Goal: Entertainment & Leisure: Consume media (video, audio)

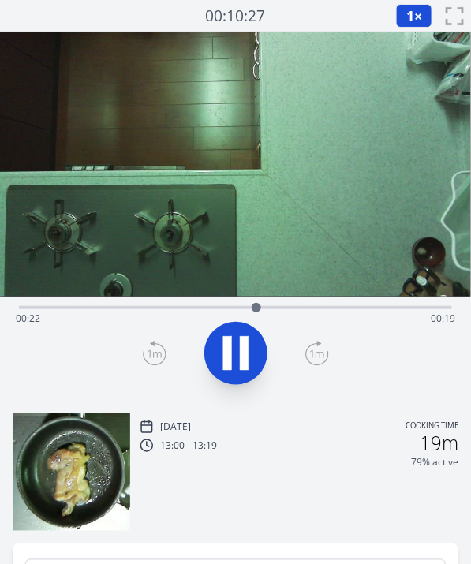
click at [189, 224] on video at bounding box center [235, 164] width 471 height 265
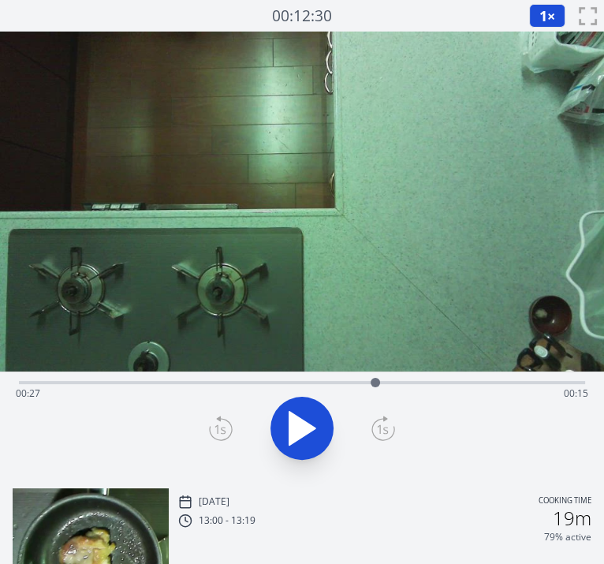
drag, startPoint x: 441, startPoint y: 384, endPoint x: 375, endPoint y: 380, distance: 65.6
click at [375, 380] on div at bounding box center [375, 382] width 9 height 9
drag, startPoint x: 375, startPoint y: 380, endPoint x: 294, endPoint y: 378, distance: 81.2
click at [294, 378] on div "Time elapsed: 00:28 Time remaining: 00:14" at bounding box center [302, 380] width 566 height 19
drag, startPoint x: 294, startPoint y: 378, endPoint x: 231, endPoint y: 380, distance: 63.1
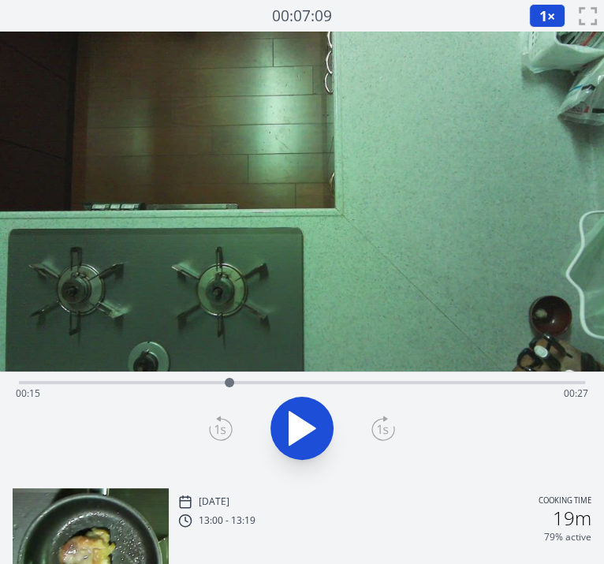
click at [231, 380] on div at bounding box center [230, 383] width 24 height 24
drag, startPoint x: 231, startPoint y: 380, endPoint x: 467, endPoint y: 380, distance: 235.8
click at [467, 380] on div at bounding box center [467, 383] width 24 height 24
click at [322, 207] on video at bounding box center [302, 202] width 604 height 340
drag, startPoint x: 584, startPoint y: 382, endPoint x: 458, endPoint y: 369, distance: 126.9
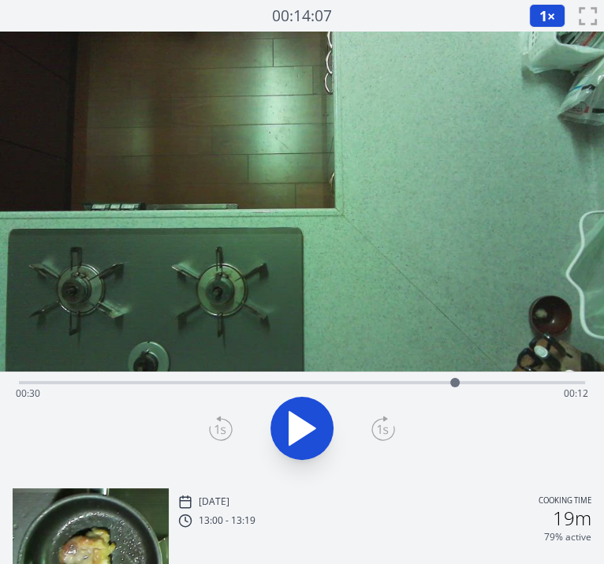
click at [458, 369] on div "Time elapsed: 00:30 Time remaining: 00:12" at bounding box center [302, 254] width 604 height 444
click at [397, 382] on div "Time elapsed: 00:32 Time remaining: 00:10" at bounding box center [302, 393] width 572 height 25
drag, startPoint x: 389, startPoint y: 380, endPoint x: 303, endPoint y: 384, distance: 86.0
click at [303, 384] on div at bounding box center [303, 383] width 24 height 24
click at [304, 421] on icon at bounding box center [302, 428] width 26 height 33
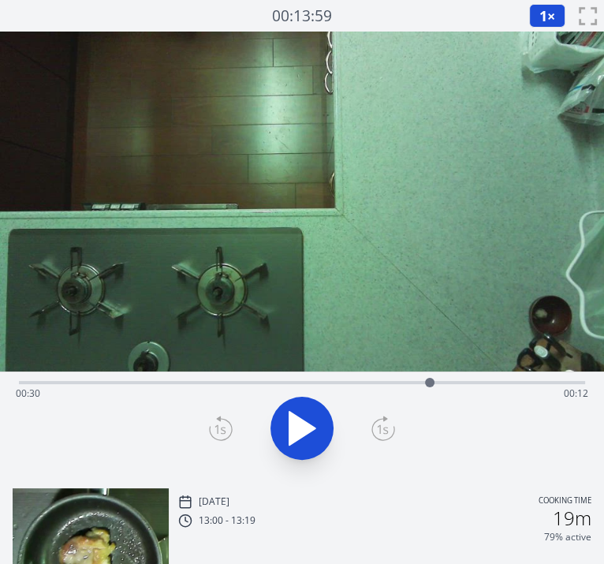
drag, startPoint x: 316, startPoint y: 376, endPoint x: 430, endPoint y: 373, distance: 113.6
click at [430, 373] on div at bounding box center [430, 383] width 24 height 24
click at [308, 430] on icon at bounding box center [310, 429] width 9 height 34
drag, startPoint x: 463, startPoint y: 383, endPoint x: 367, endPoint y: 380, distance: 96.2
click at [367, 380] on div at bounding box center [365, 382] width 9 height 9
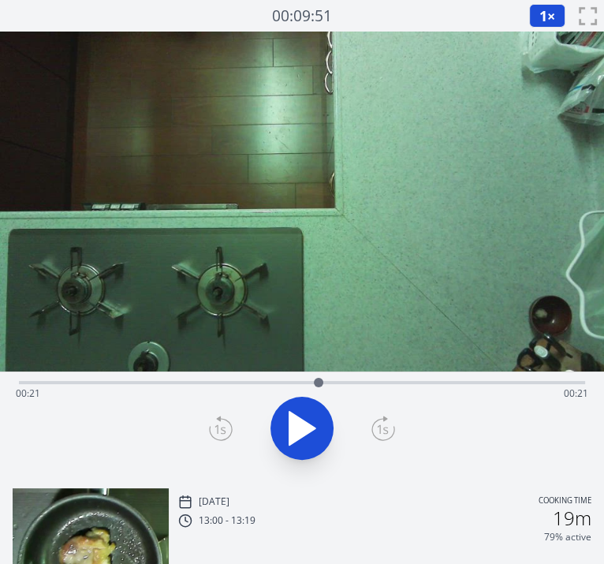
drag, startPoint x: 367, startPoint y: 380, endPoint x: 319, endPoint y: 378, distance: 48.2
click at [319, 378] on div at bounding box center [318, 382] width 9 height 9
drag, startPoint x: 319, startPoint y: 381, endPoint x: 449, endPoint y: 382, distance: 130.1
click at [449, 382] on div at bounding box center [449, 382] width 9 height 9
drag, startPoint x: 449, startPoint y: 382, endPoint x: 451, endPoint y: 372, distance: 10.4
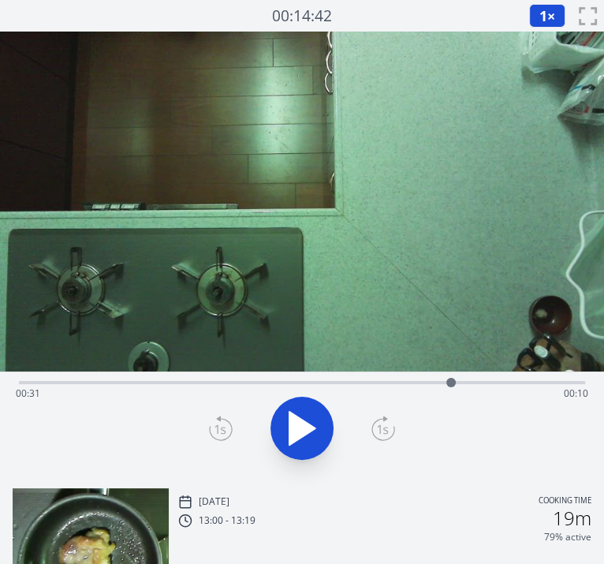
click at [451, 372] on div at bounding box center [451, 383] width 24 height 24
drag, startPoint x: 294, startPoint y: 380, endPoint x: 285, endPoint y: 388, distance: 12.3
click at [285, 388] on div "Time elapsed: 00:31 Time remaining: 00:10" at bounding box center [302, 393] width 572 height 25
drag, startPoint x: 288, startPoint y: 386, endPoint x: 322, endPoint y: 388, distance: 34.7
click at [322, 388] on div at bounding box center [323, 383] width 24 height 24
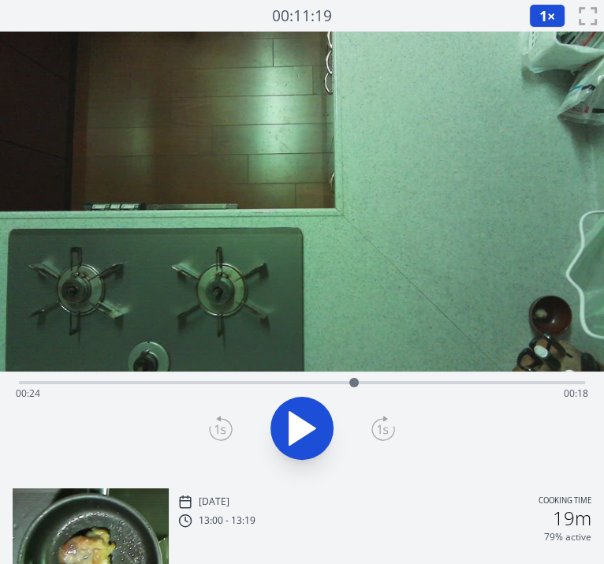
drag, startPoint x: 322, startPoint y: 388, endPoint x: 355, endPoint y: 388, distance: 32.3
click at [355, 388] on div at bounding box center [354, 383] width 24 height 24
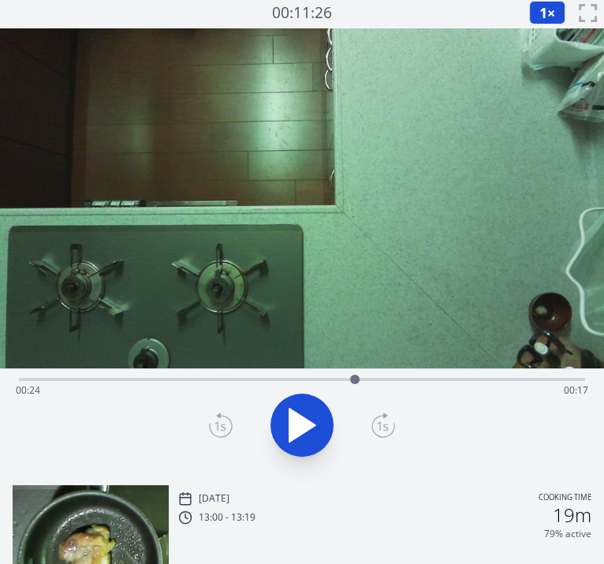
scroll to position [2, 0]
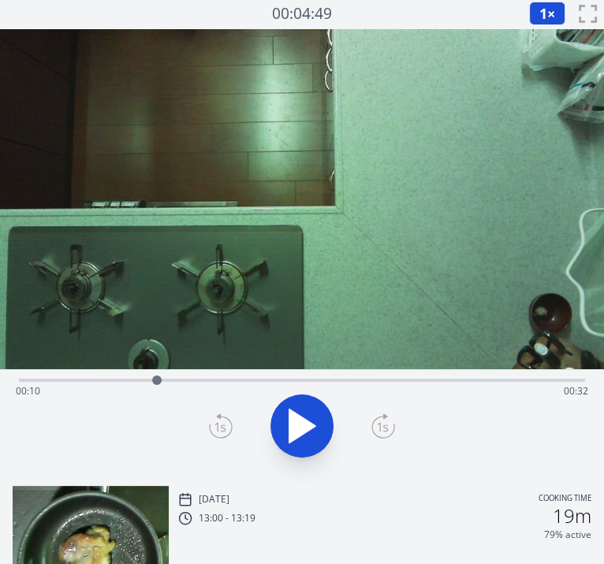
drag, startPoint x: 355, startPoint y: 379, endPoint x: 154, endPoint y: 383, distance: 201.1
click at [154, 383] on div at bounding box center [156, 379] width 9 height 9
drag, startPoint x: 150, startPoint y: 374, endPoint x: 284, endPoint y: 376, distance: 134.1
click at [284, 376] on div at bounding box center [285, 380] width 24 height 24
drag, startPoint x: 284, startPoint y: 376, endPoint x: 382, endPoint y: 373, distance: 98.6
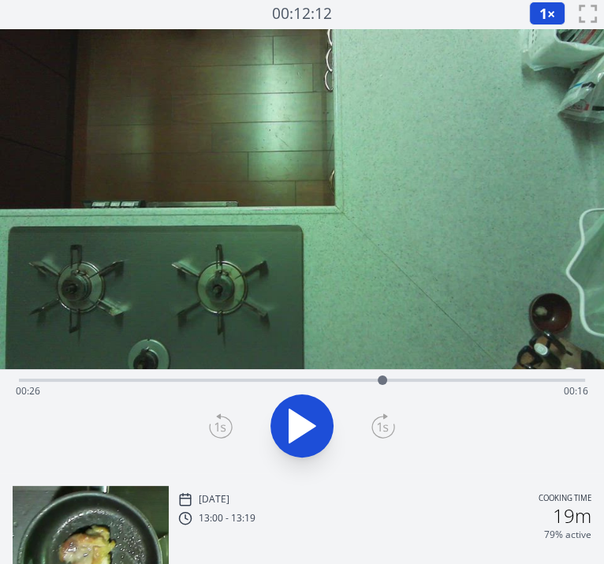
click at [382, 373] on div at bounding box center [383, 380] width 24 height 24
click at [309, 416] on icon at bounding box center [302, 426] width 44 height 44
drag, startPoint x: 390, startPoint y: 378, endPoint x: 526, endPoint y: 371, distance: 135.8
click at [470, 371] on div at bounding box center [526, 380] width 24 height 24
drag, startPoint x: 583, startPoint y: 382, endPoint x: 520, endPoint y: 374, distance: 63.7
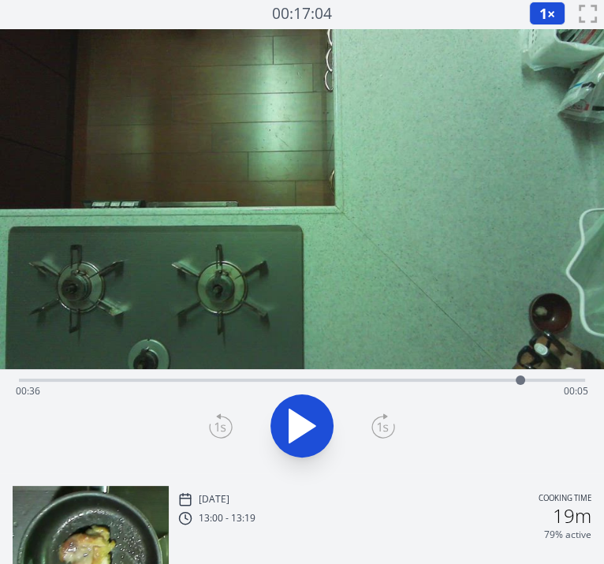
click at [470, 374] on div at bounding box center [521, 380] width 24 height 24
click at [424, 464] on div "Time elapsed: 00:36 Time remaining: 00:05" at bounding box center [302, 421] width 604 height 104
click at [470, 378] on div at bounding box center [524, 379] width 9 height 9
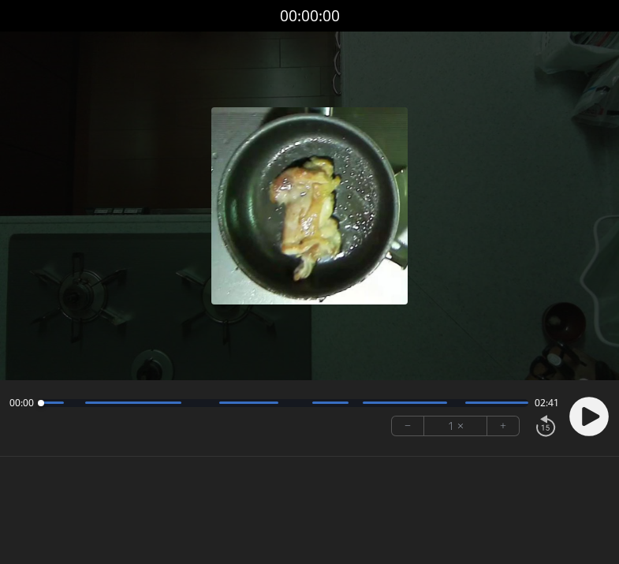
click at [583, 412] on icon at bounding box center [590, 415] width 17 height 19
click at [583, 412] on icon at bounding box center [585, 416] width 4 height 17
click at [591, 401] on circle at bounding box center [588, 416] width 39 height 39
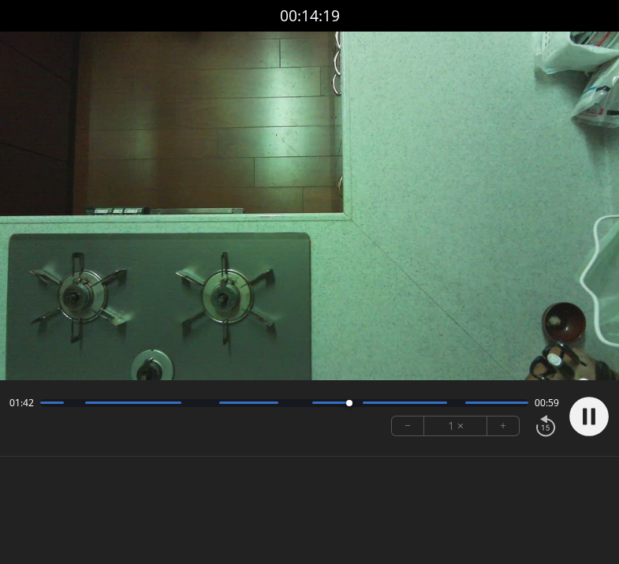
click at [420, 162] on video at bounding box center [309, 206] width 619 height 349
click at [509, 419] on button "+" at bounding box center [503, 425] width 32 height 19
click at [587, 415] on icon at bounding box center [590, 415] width 17 height 19
